Goal: Entertainment & Leisure: Consume media (video, audio)

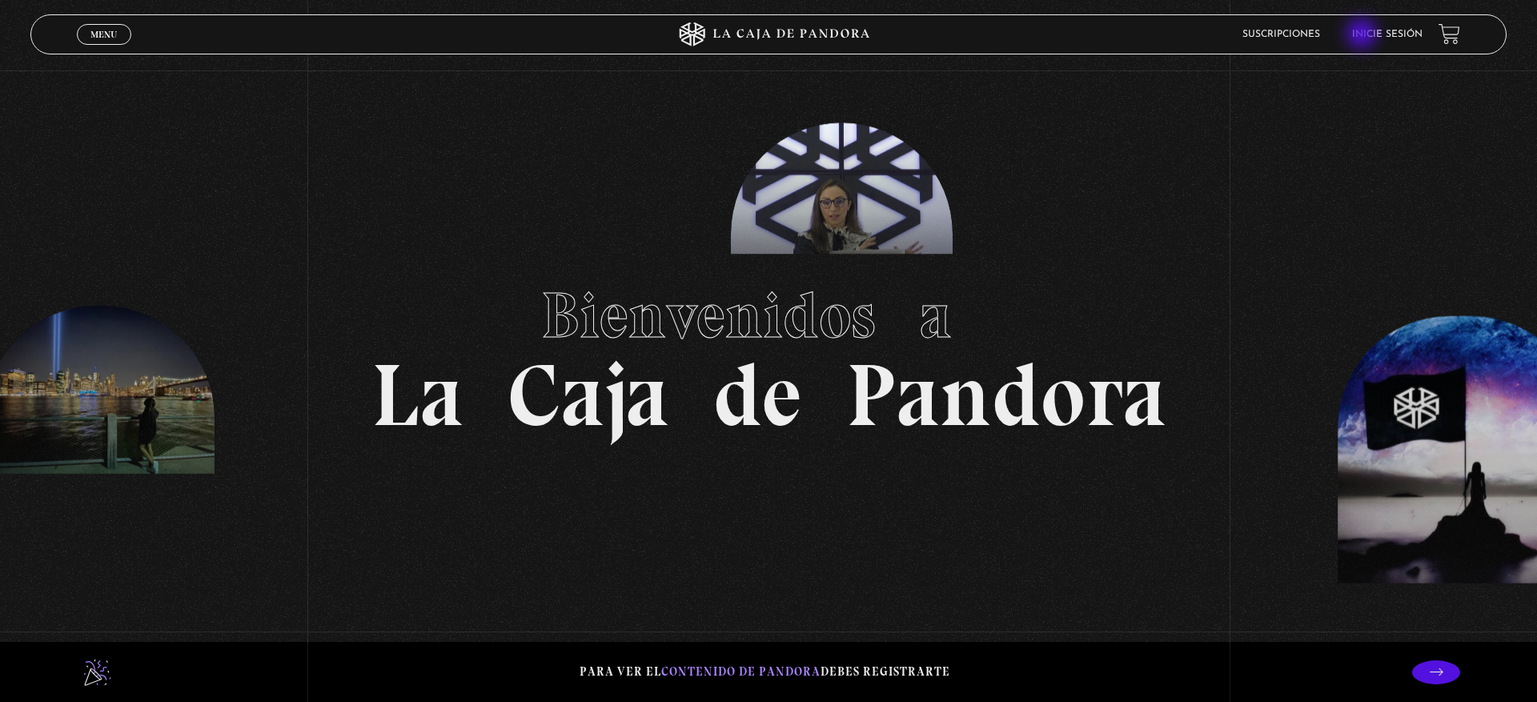
click at [1363, 35] on link "Inicie sesión" at bounding box center [1387, 35] width 70 height 10
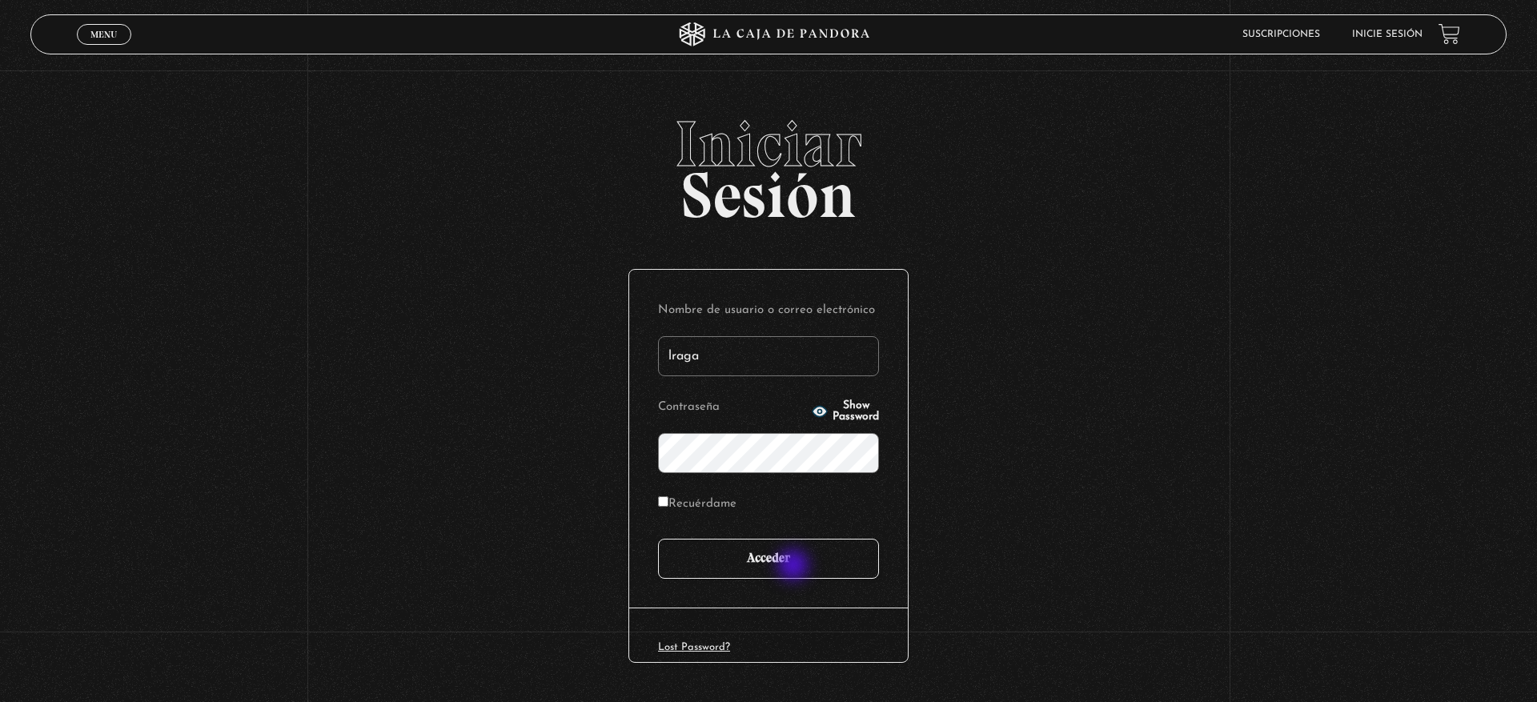
click at [795, 567] on input "Acceder" at bounding box center [768, 559] width 221 height 40
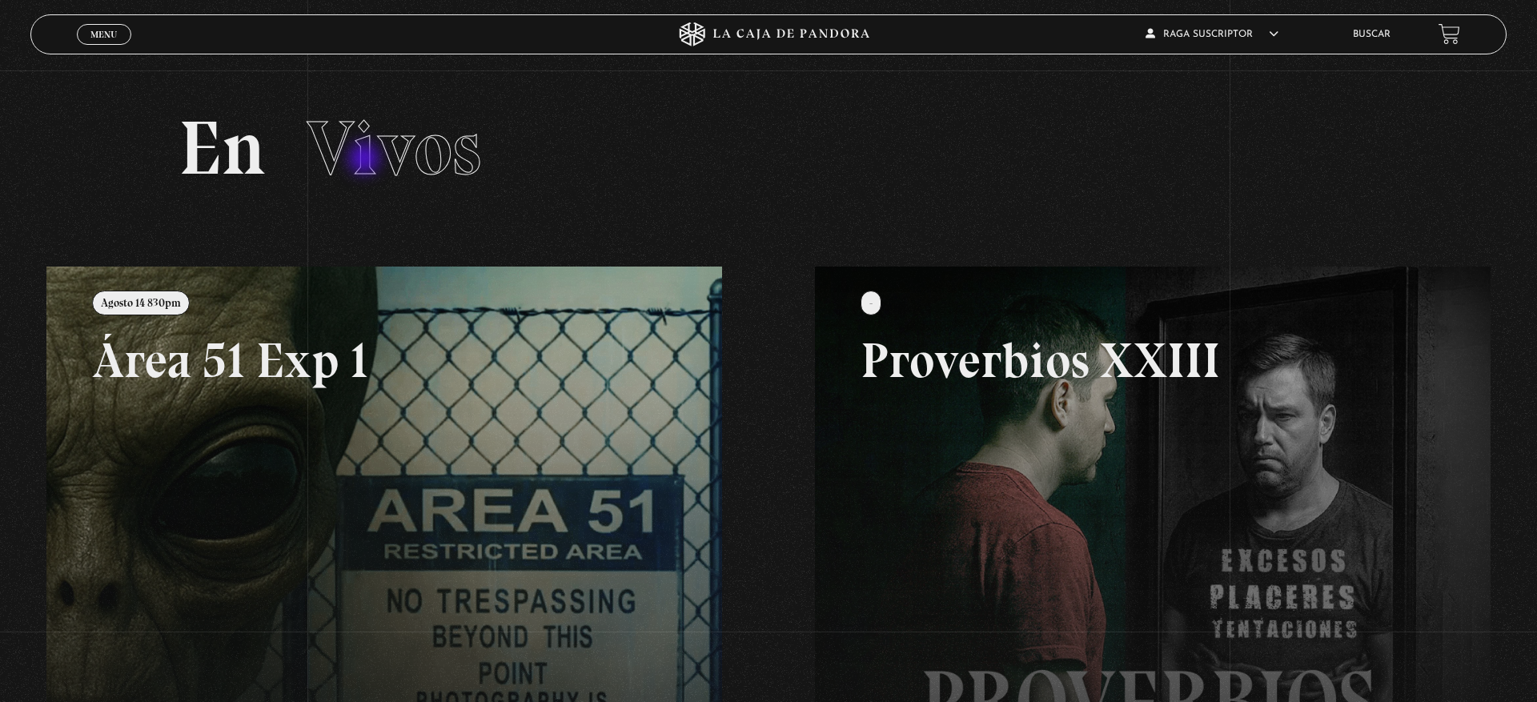
click at [366, 158] on span "Vivos" at bounding box center [394, 147] width 175 height 91
click at [94, 38] on span "Menu" at bounding box center [103, 35] width 26 height 10
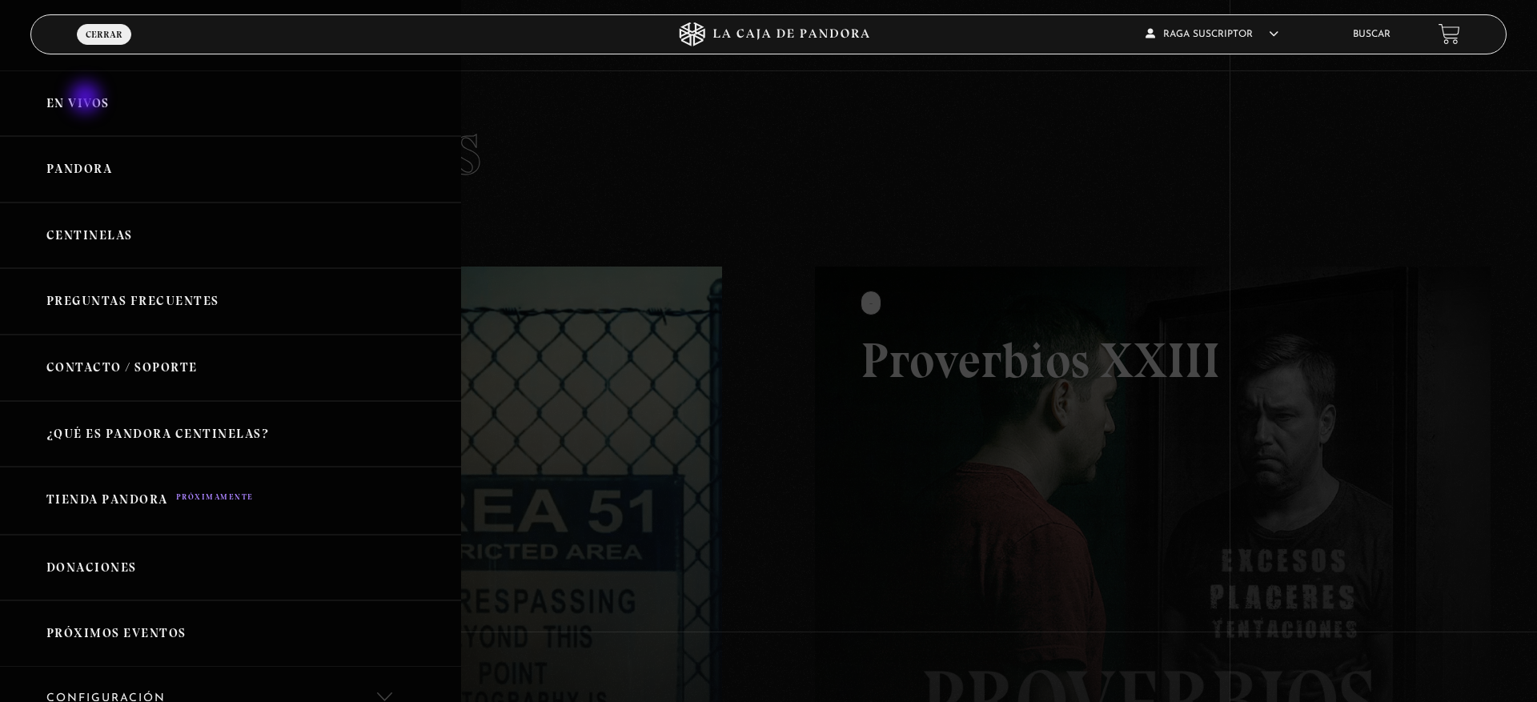
click at [87, 99] on link "En vivos" at bounding box center [230, 103] width 461 height 66
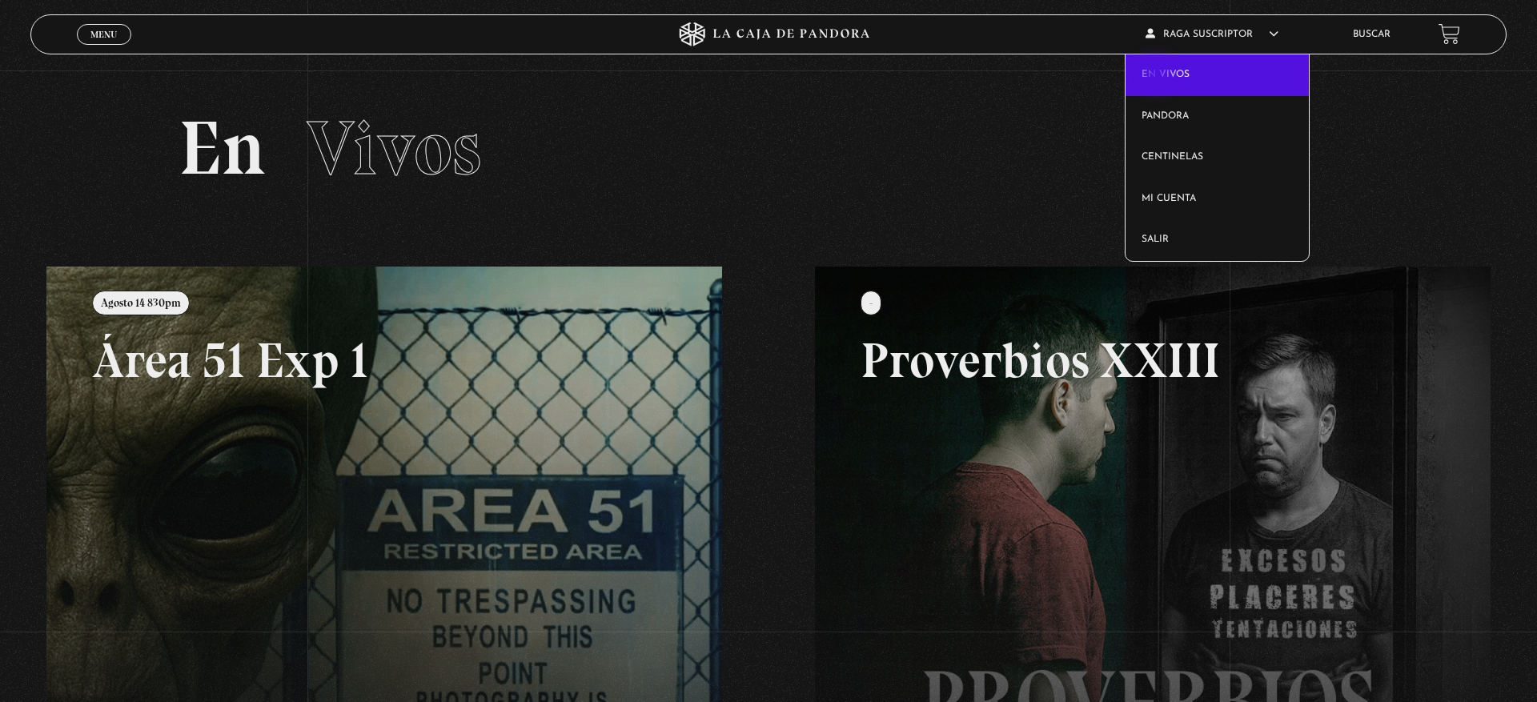
click at [1158, 76] on link "En vivos" at bounding box center [1217, 75] width 183 height 42
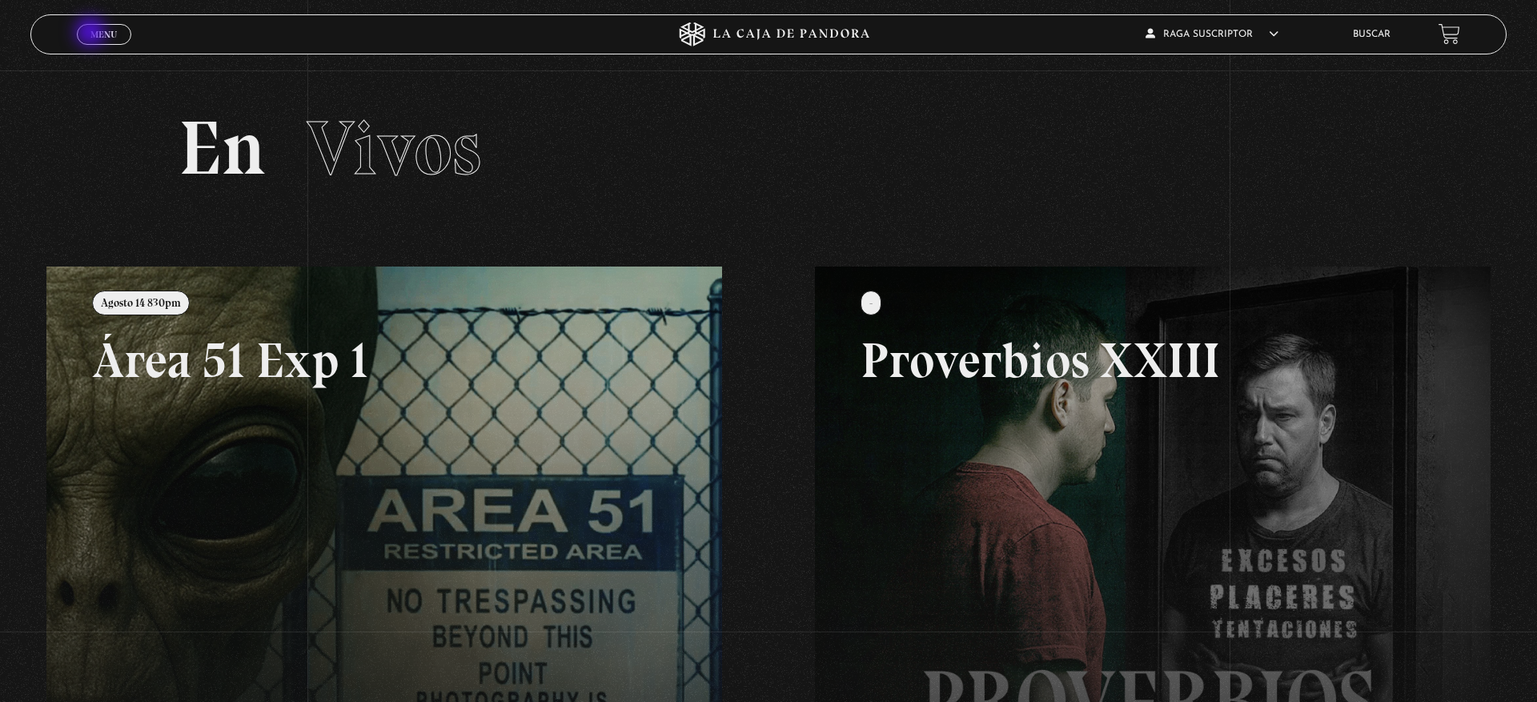
click at [92, 34] on span "Menu" at bounding box center [103, 35] width 26 height 10
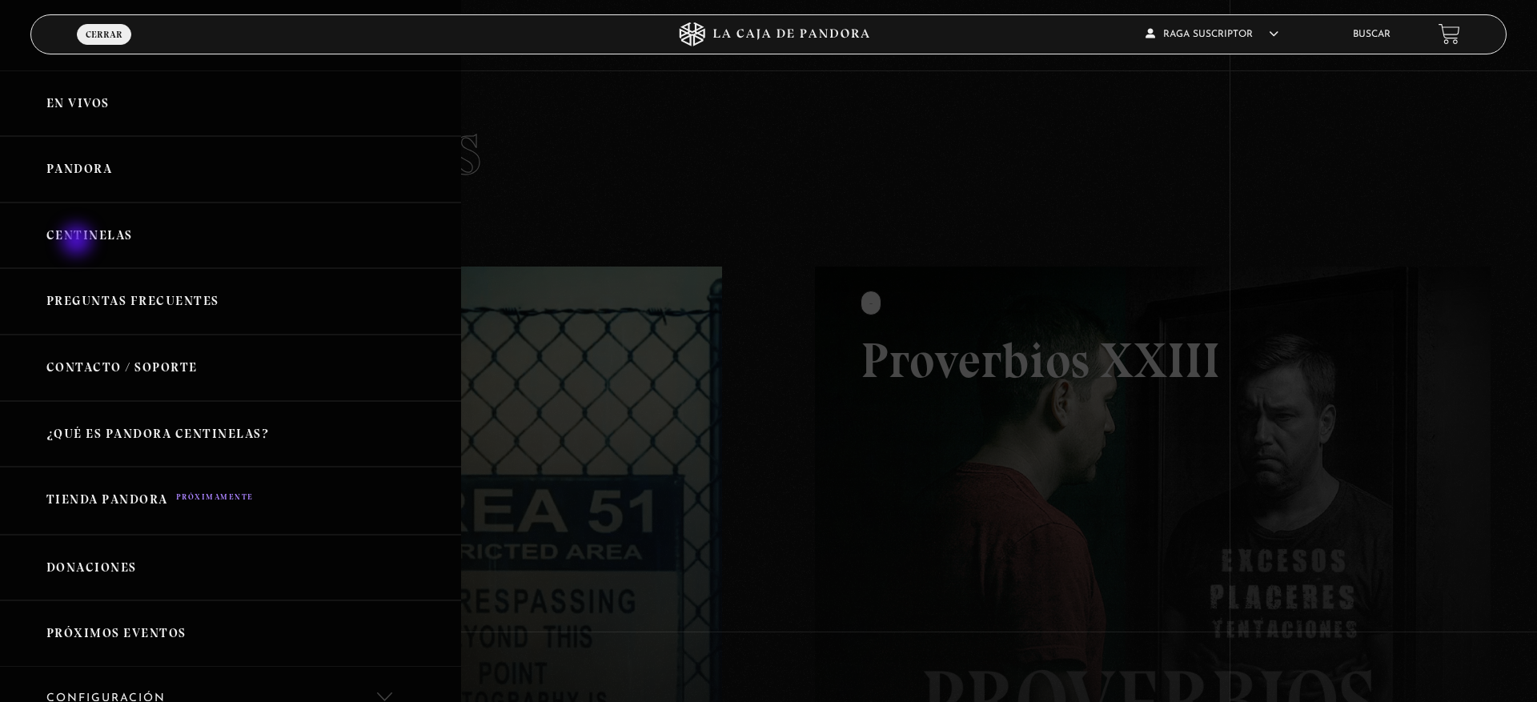
click at [78, 242] on link "Centinelas" at bounding box center [230, 236] width 461 height 66
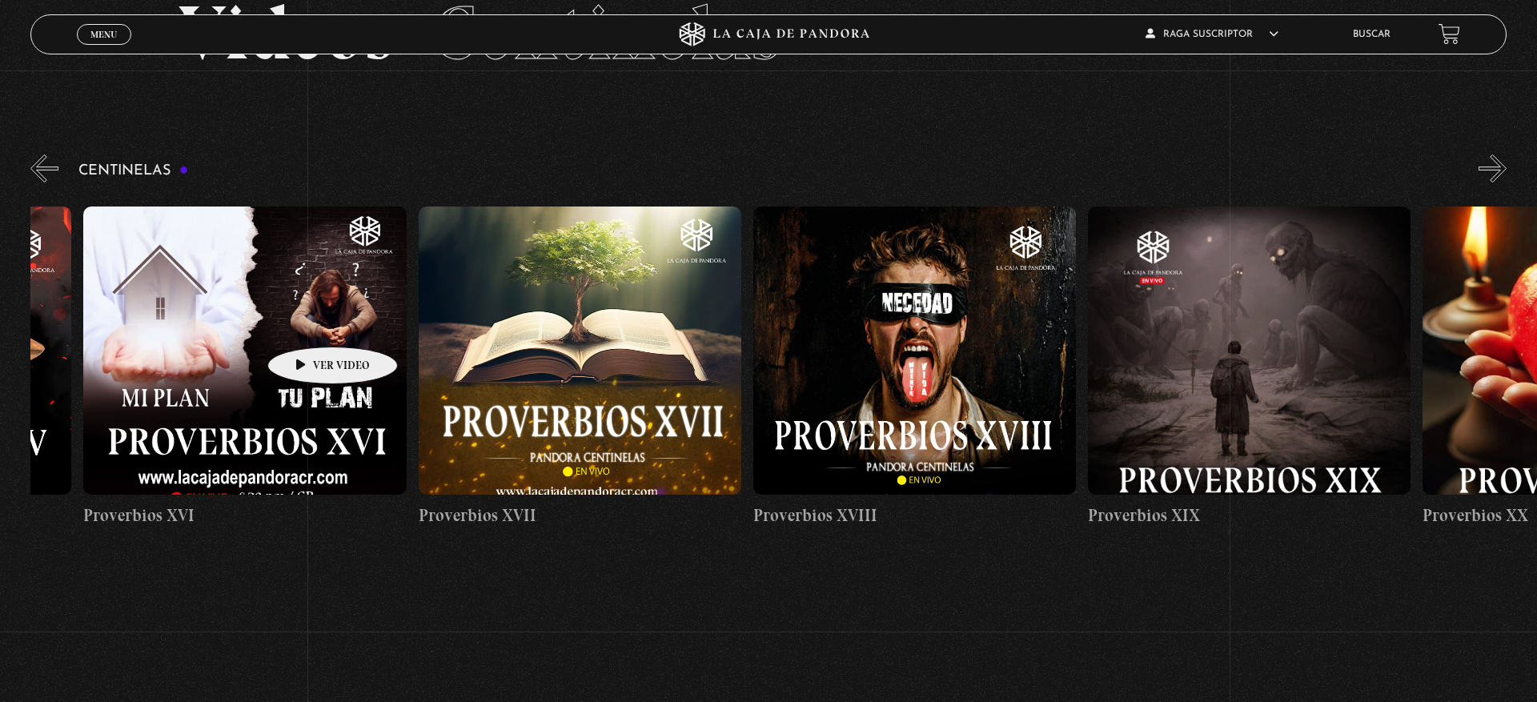
scroll to position [0, 5957]
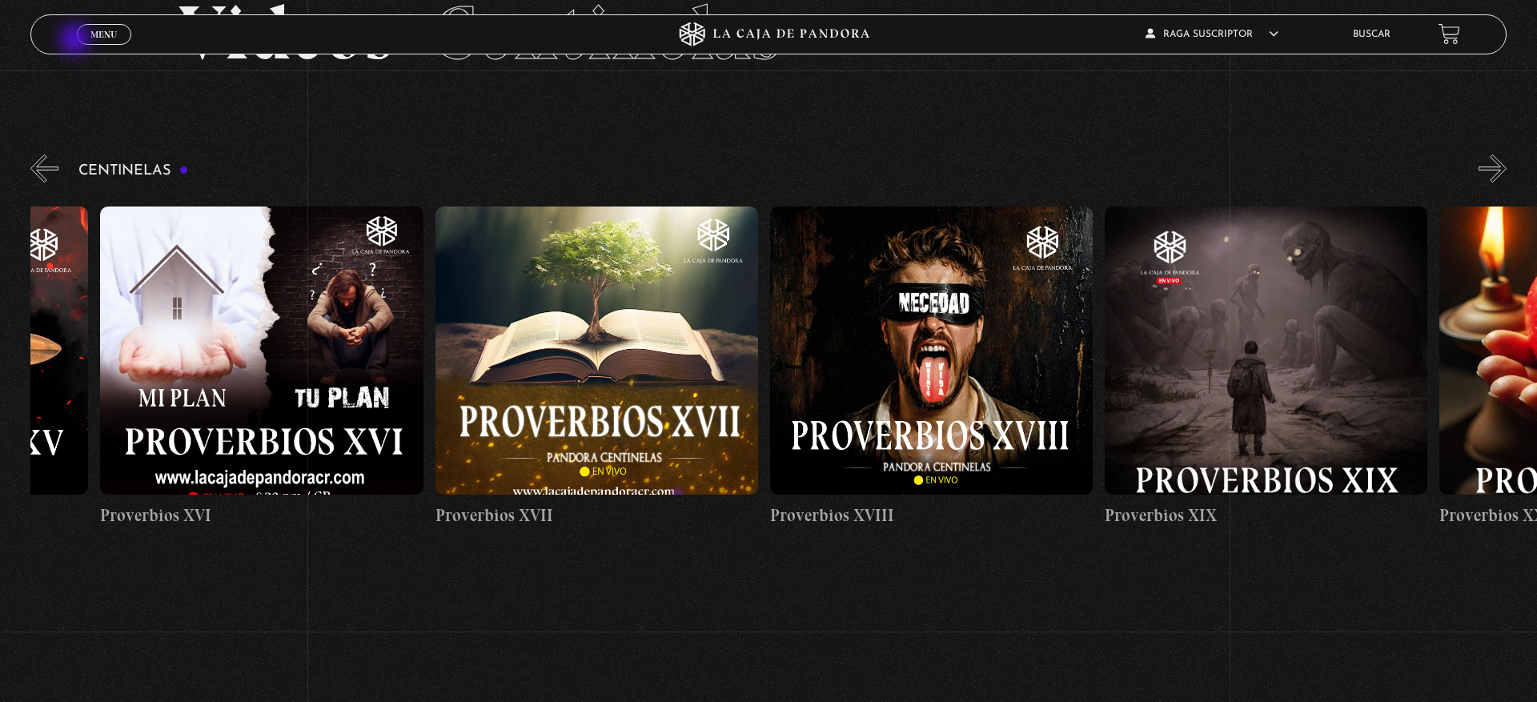
click at [77, 41] on div "Menu Cerrar" at bounding box center [307, 34] width 461 height 38
click at [94, 33] on span "Menu" at bounding box center [103, 35] width 26 height 10
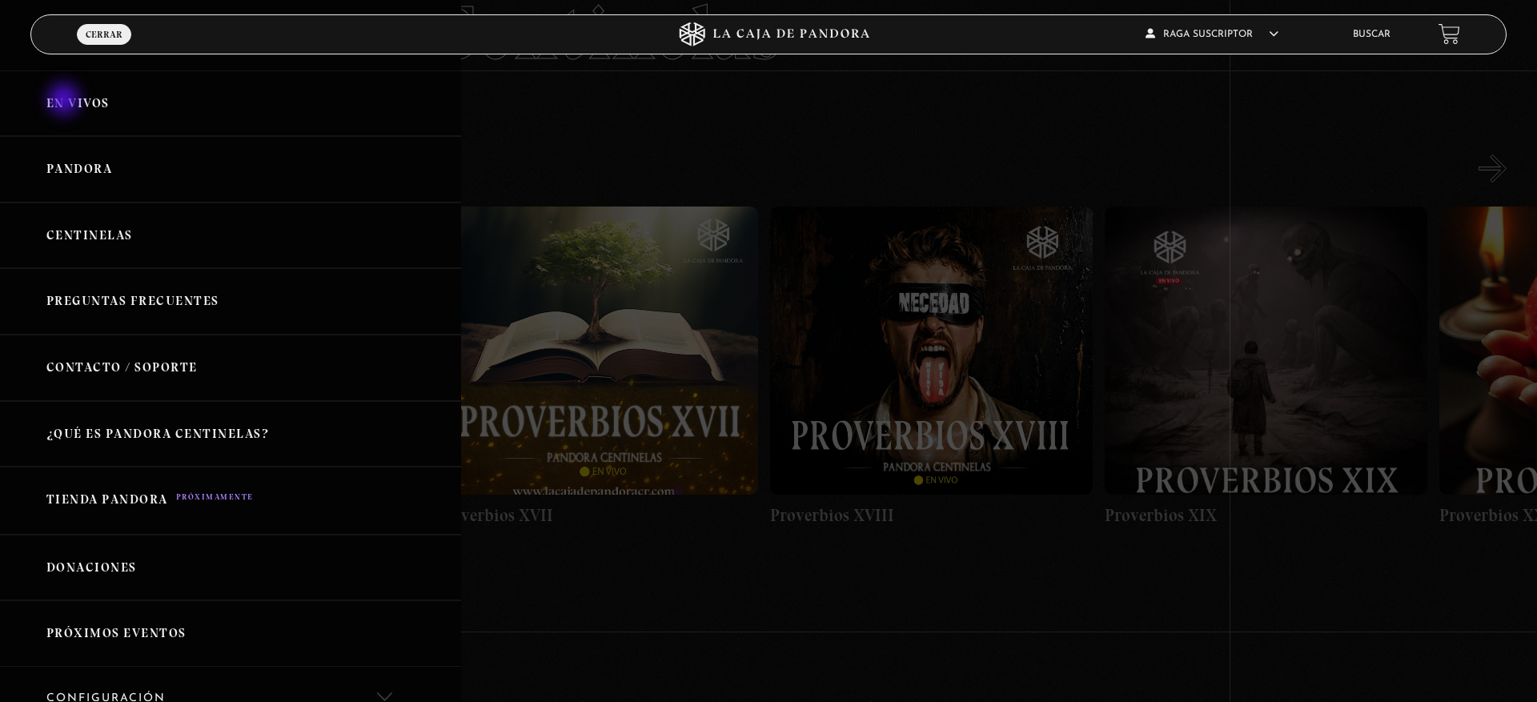
click at [64, 101] on link "En vivos" at bounding box center [230, 103] width 461 height 66
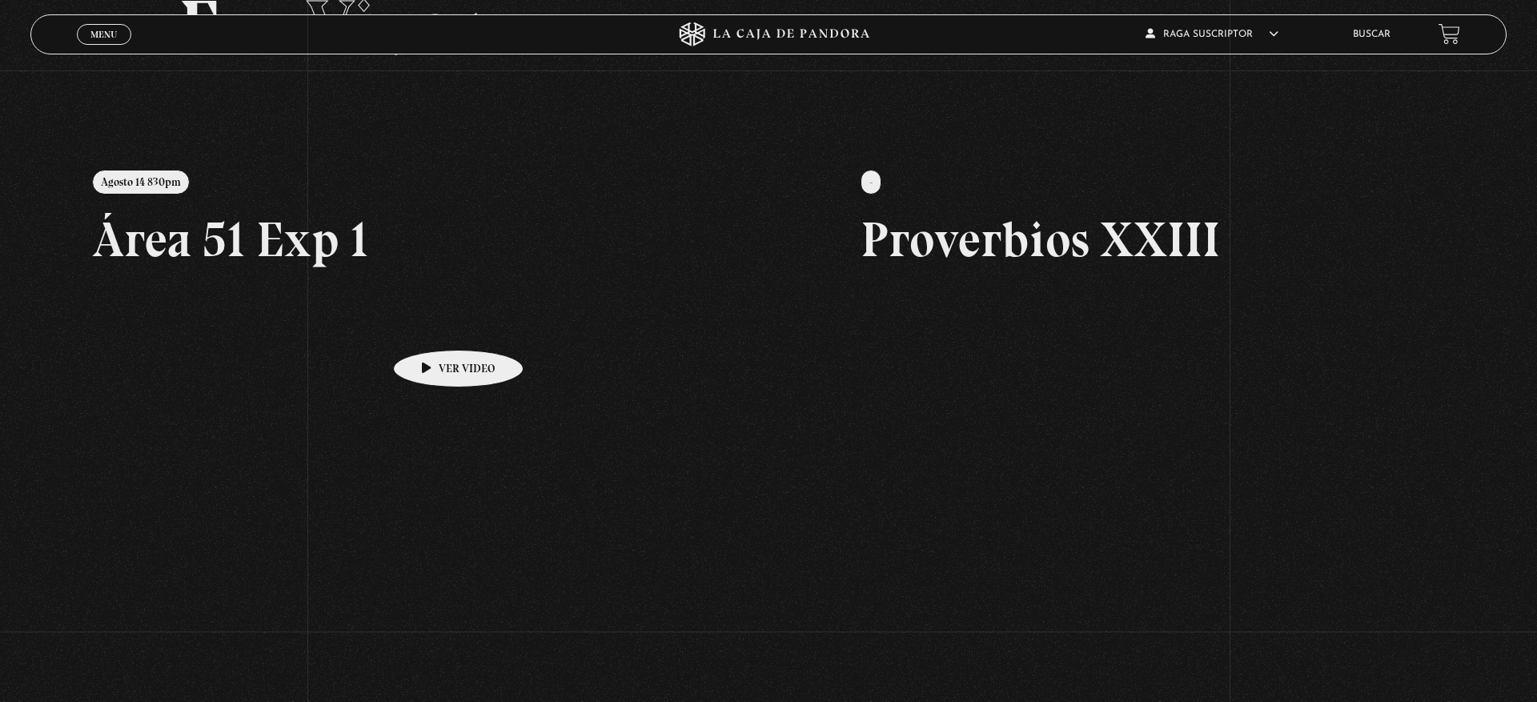
scroll to position [146, 0]
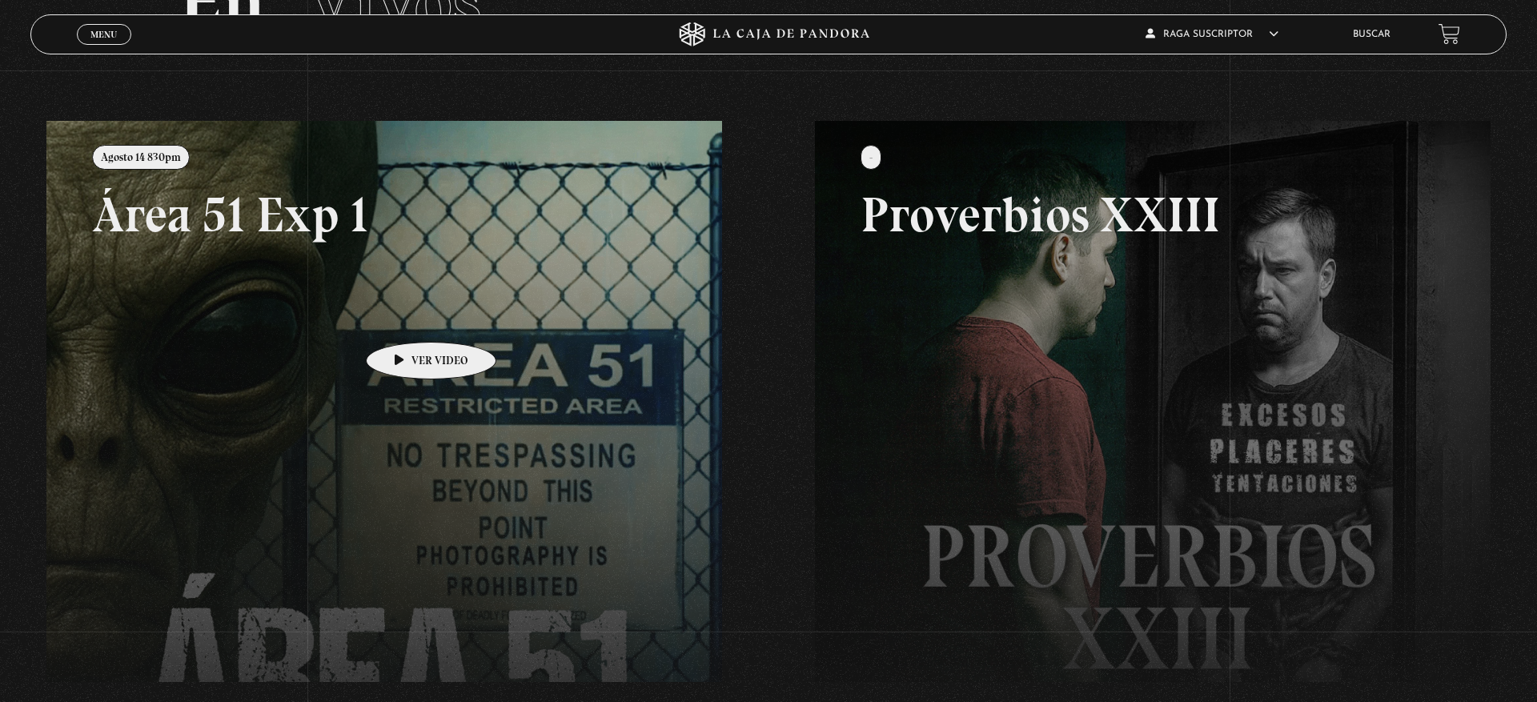
click at [406, 318] on link at bounding box center [814, 472] width 1537 height 702
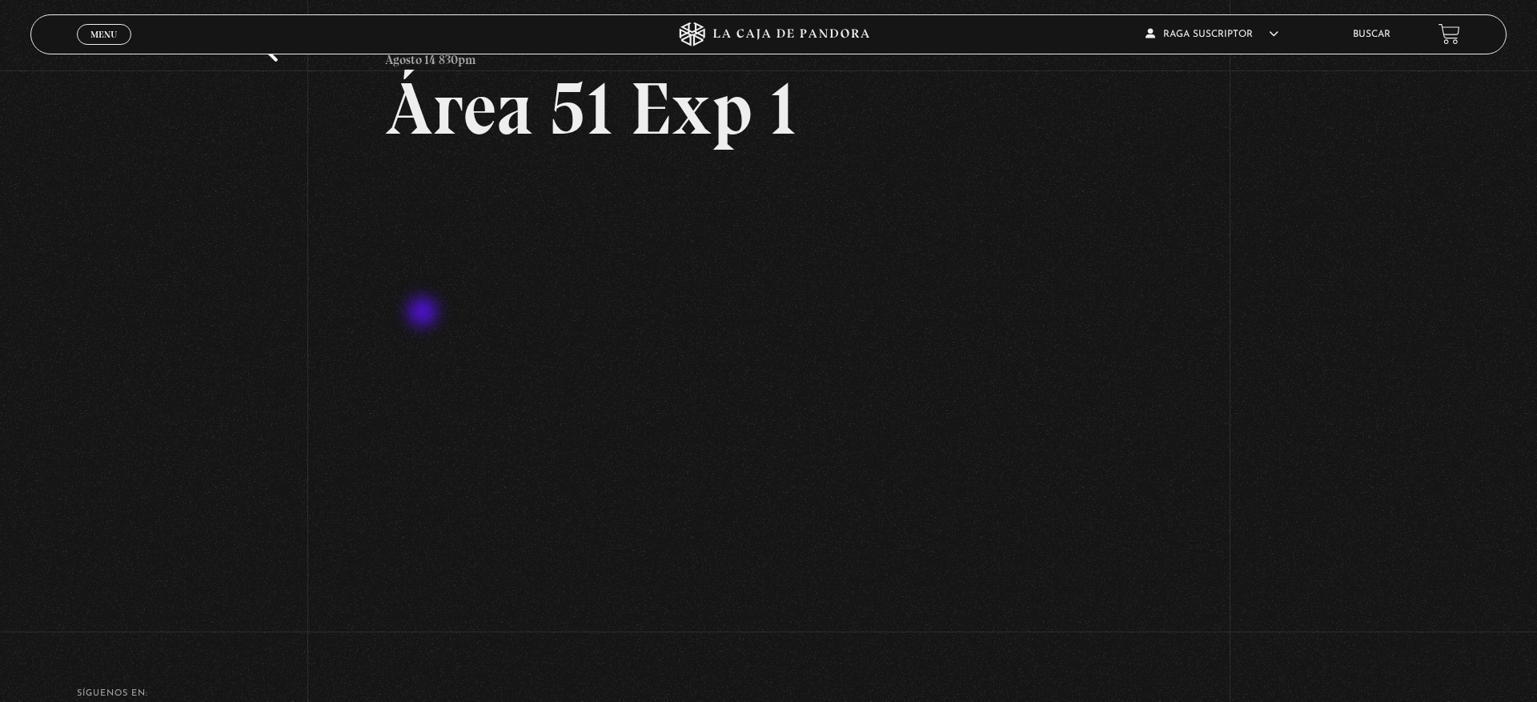
scroll to position [105, 0]
